Goal: Information Seeking & Learning: Learn about a topic

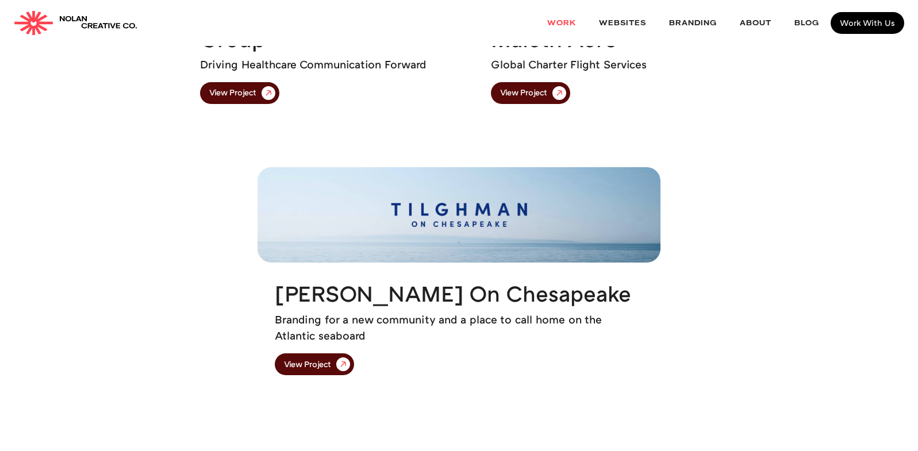
scroll to position [1118, 0]
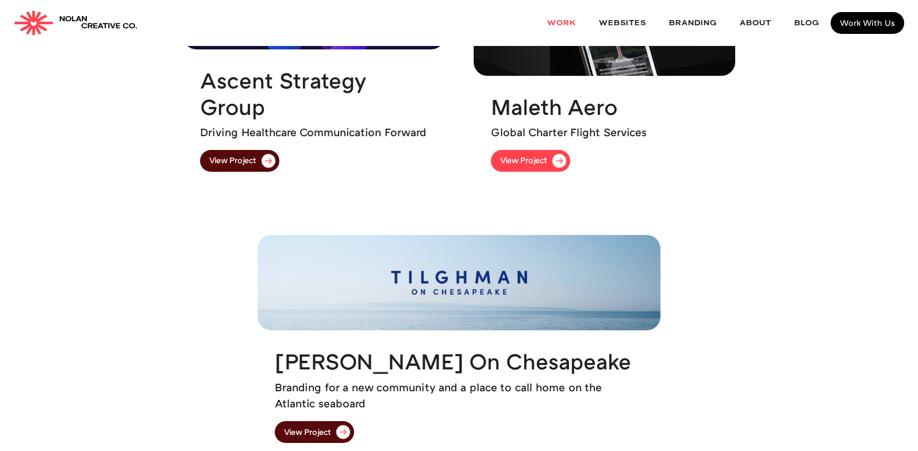
click at [507, 165] on link "View Project" at bounding box center [530, 161] width 79 height 22
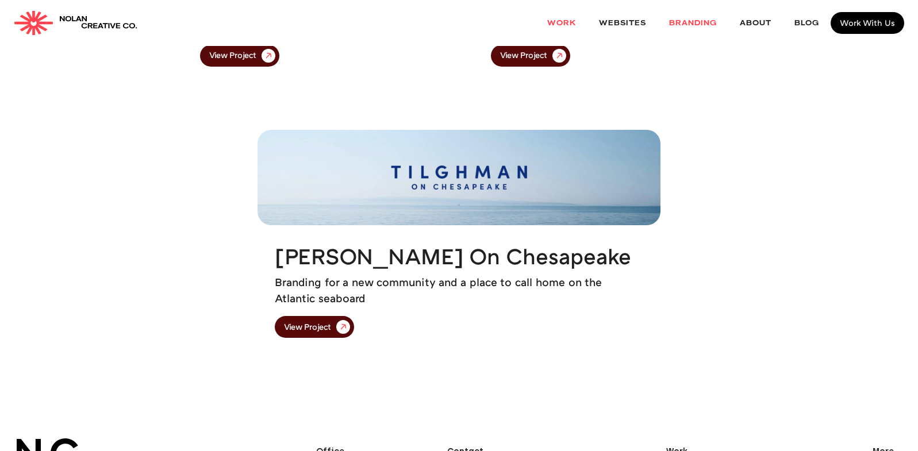
scroll to position [1226, 0]
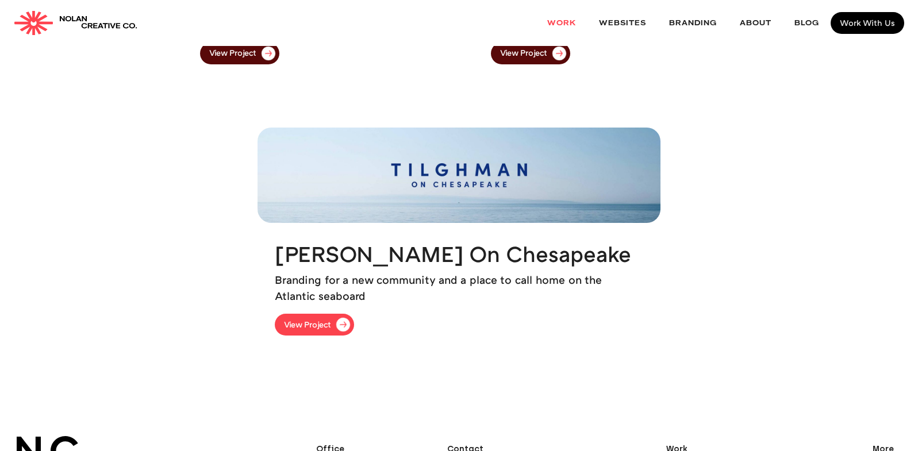
click at [314, 325] on div "View Project" at bounding box center [307, 325] width 47 height 8
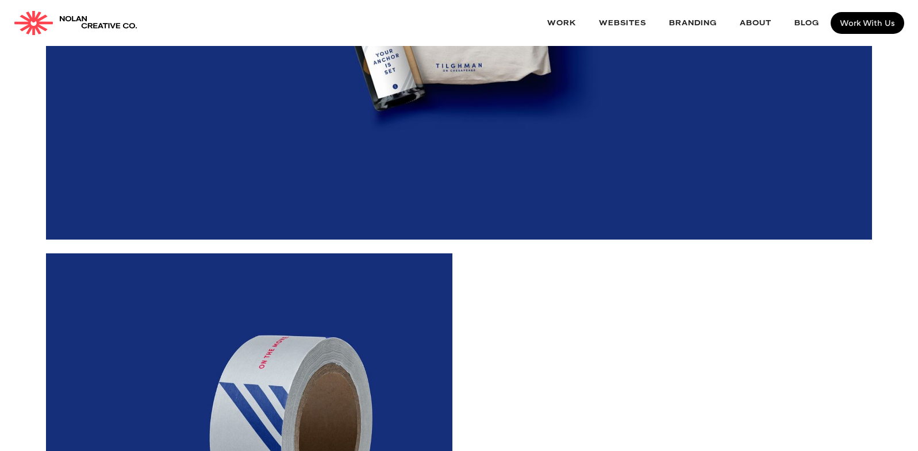
scroll to position [5137, 0]
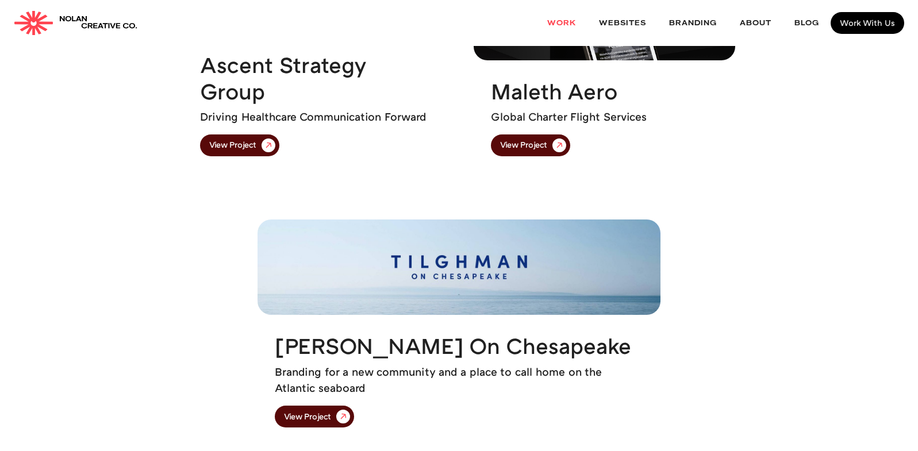
scroll to position [1038, 0]
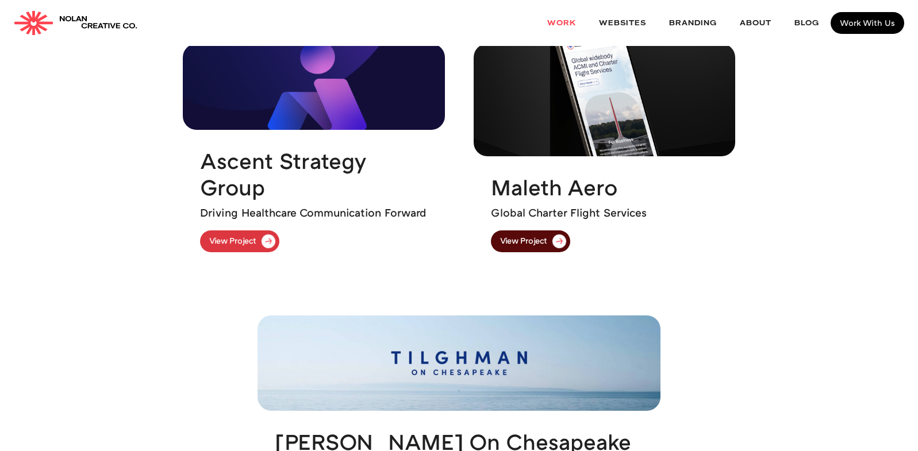
click at [228, 239] on div "View Project" at bounding box center [232, 241] width 47 height 8
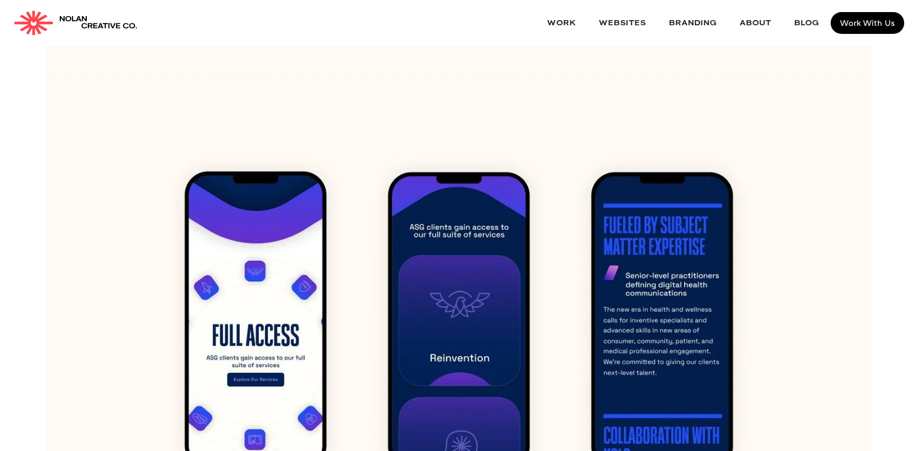
scroll to position [3636, 0]
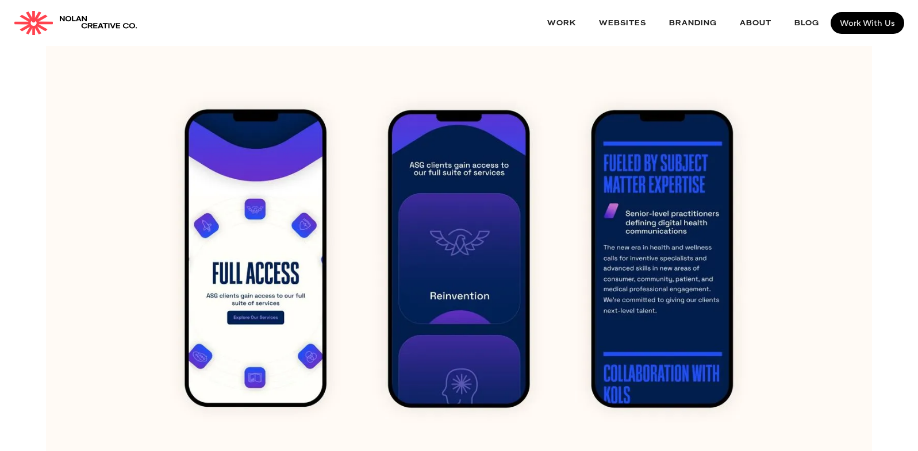
drag, startPoint x: 465, startPoint y: 309, endPoint x: 458, endPoint y: 309, distance: 7.5
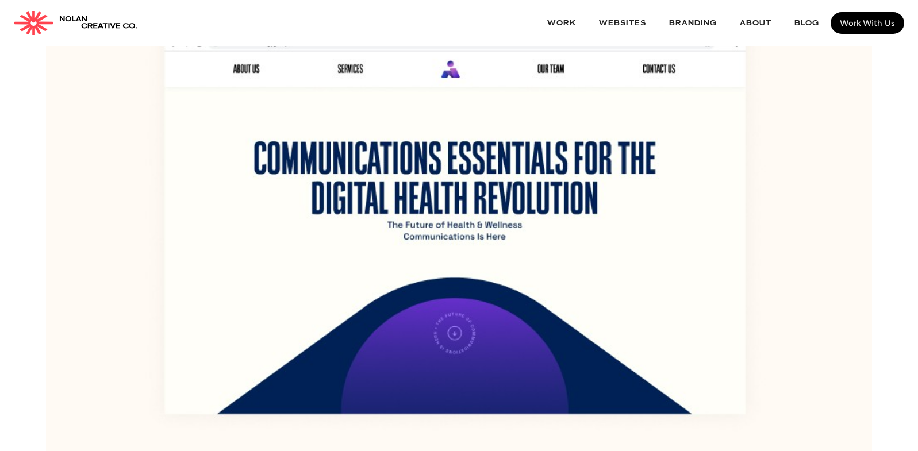
scroll to position [3202, 0]
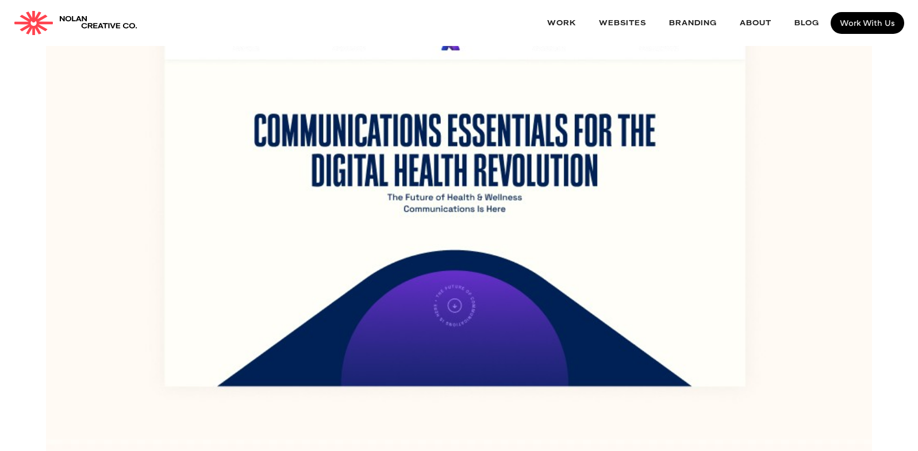
drag, startPoint x: 433, startPoint y: 217, endPoint x: 434, endPoint y: 228, distance: 10.9
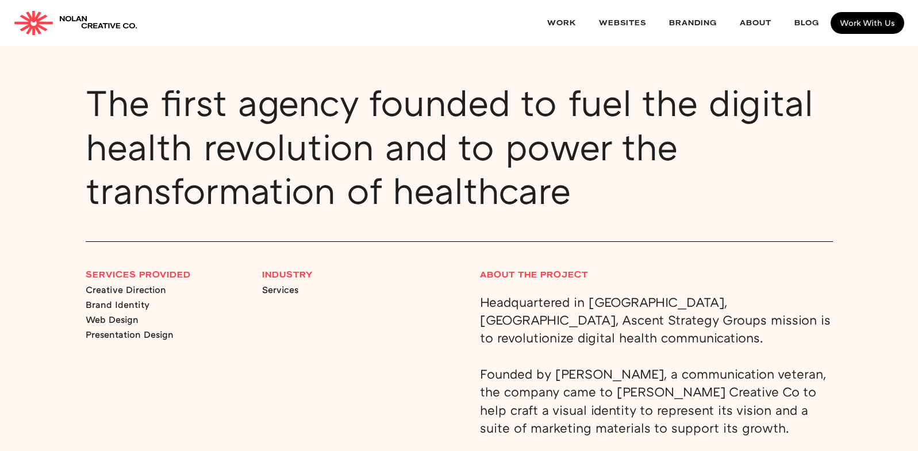
scroll to position [943, 0]
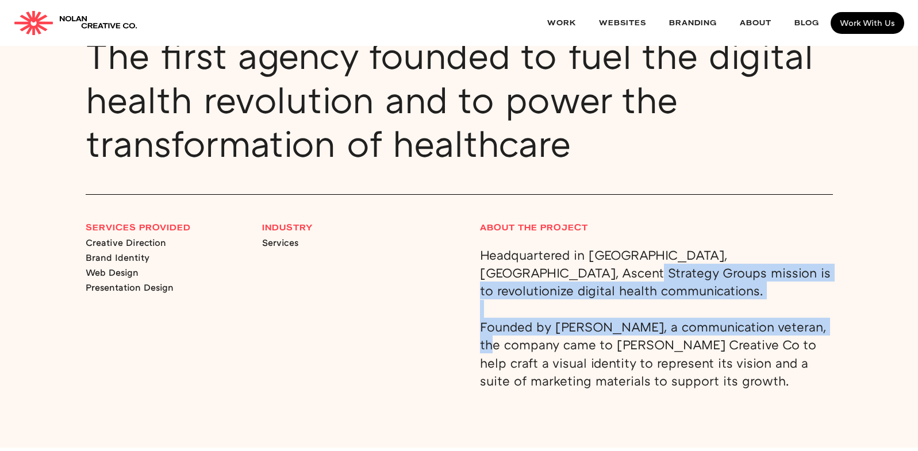
drag, startPoint x: 528, startPoint y: 285, endPoint x: 478, endPoint y: 327, distance: 65.3
click at [478, 327] on div "Services Provided Creative Direction Brand Identity Web Design Presentation Des…" at bounding box center [459, 307] width 747 height 166
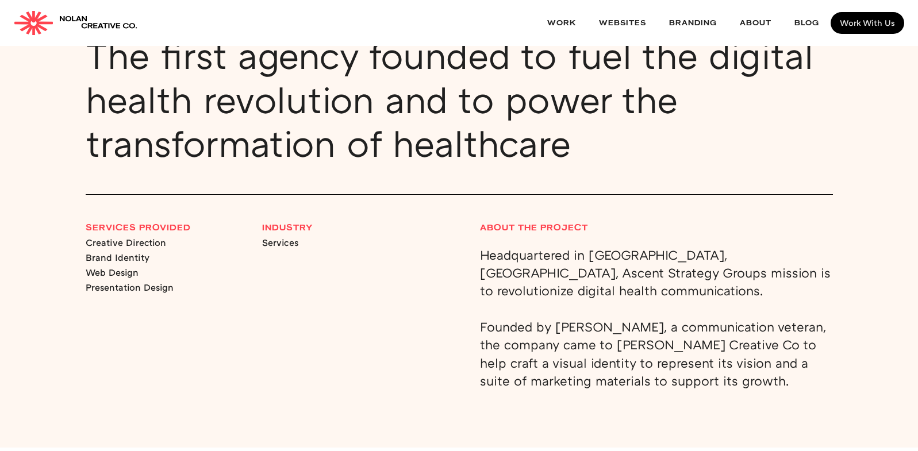
click at [511, 308] on p "Headquartered in [GEOGRAPHIC_DATA], [GEOGRAPHIC_DATA], Ascent Strategy Groups m…" at bounding box center [656, 318] width 353 height 144
click at [514, 356] on p "Headquartered in [GEOGRAPHIC_DATA], [GEOGRAPHIC_DATA], Ascent Strategy Groups m…" at bounding box center [656, 318] width 353 height 144
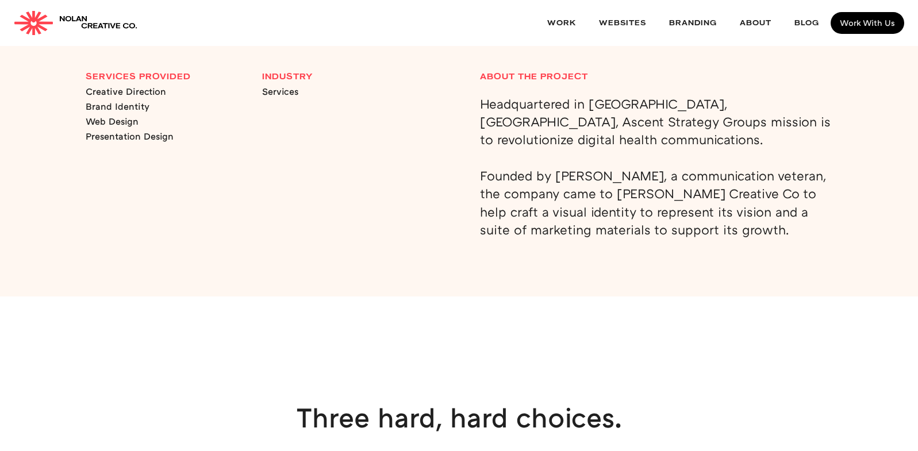
scroll to position [1105, 0]
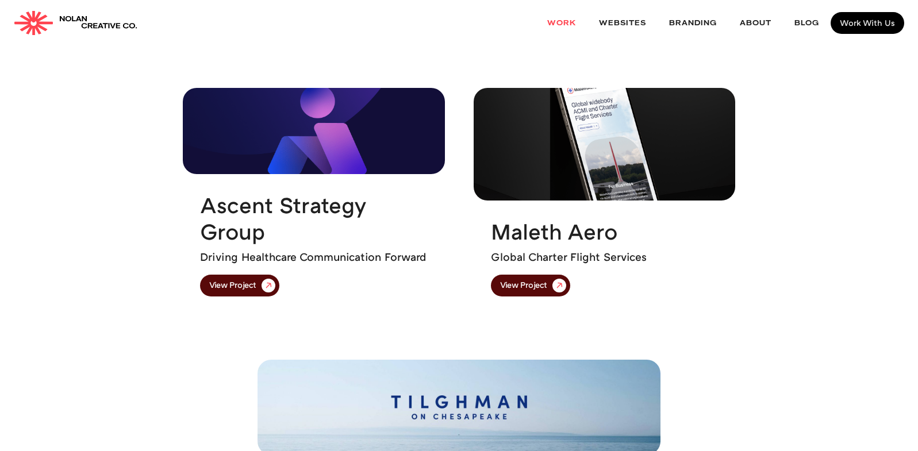
scroll to position [781, 0]
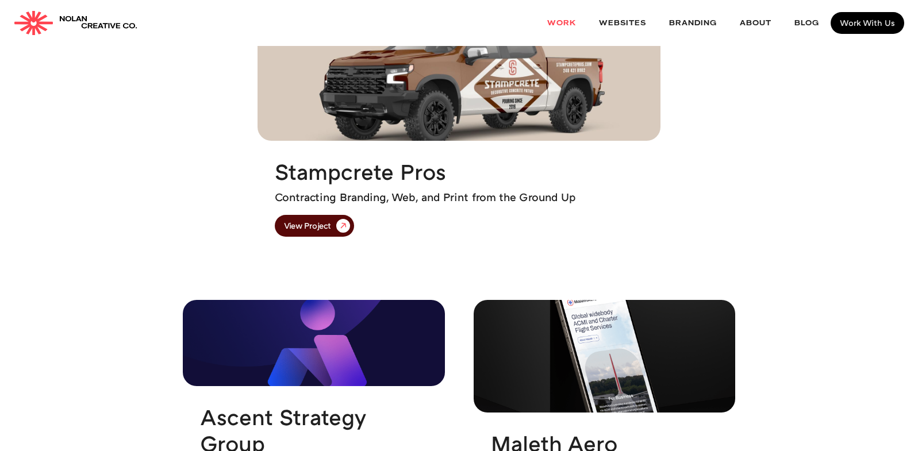
click at [595, 385] on img at bounding box center [605, 356] width 262 height 113
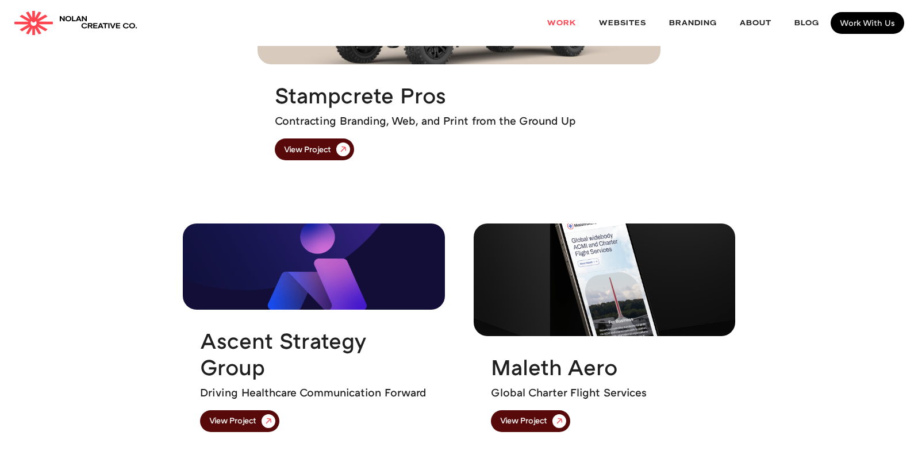
scroll to position [871, 0]
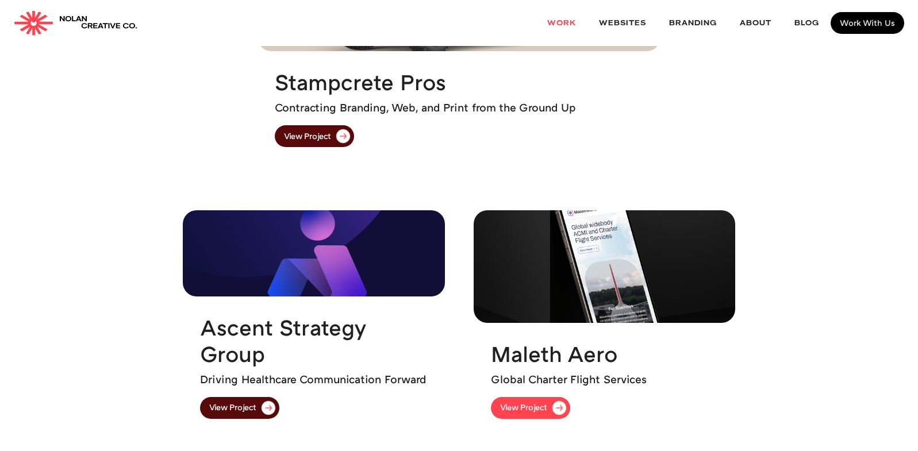
click at [531, 409] on div "View Project" at bounding box center [523, 408] width 47 height 8
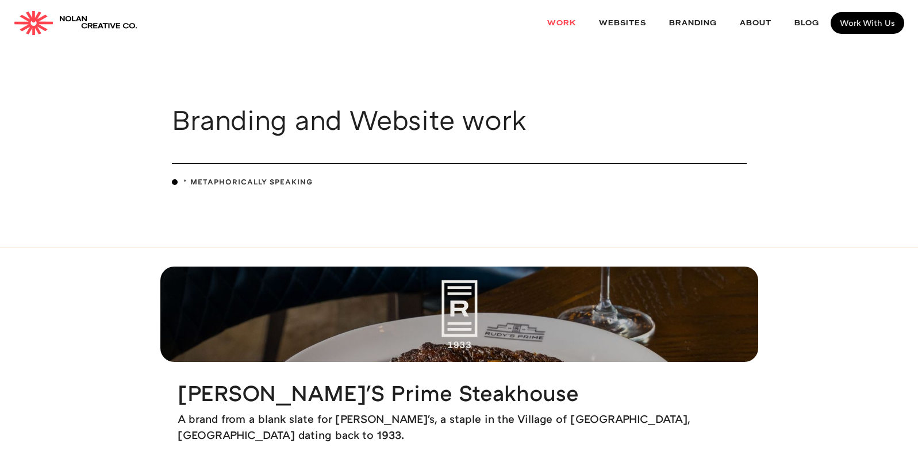
scroll to position [871, 0]
